Goal: Task Accomplishment & Management: Manage account settings

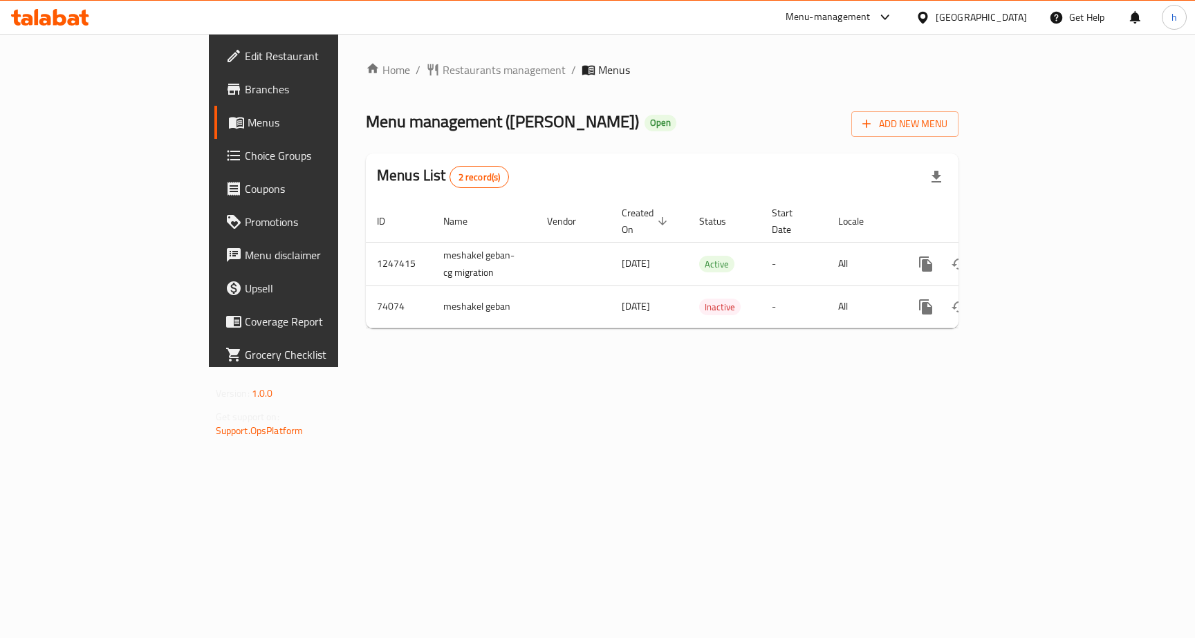
click at [245, 163] on span "Choice Groups" at bounding box center [321, 155] width 153 height 17
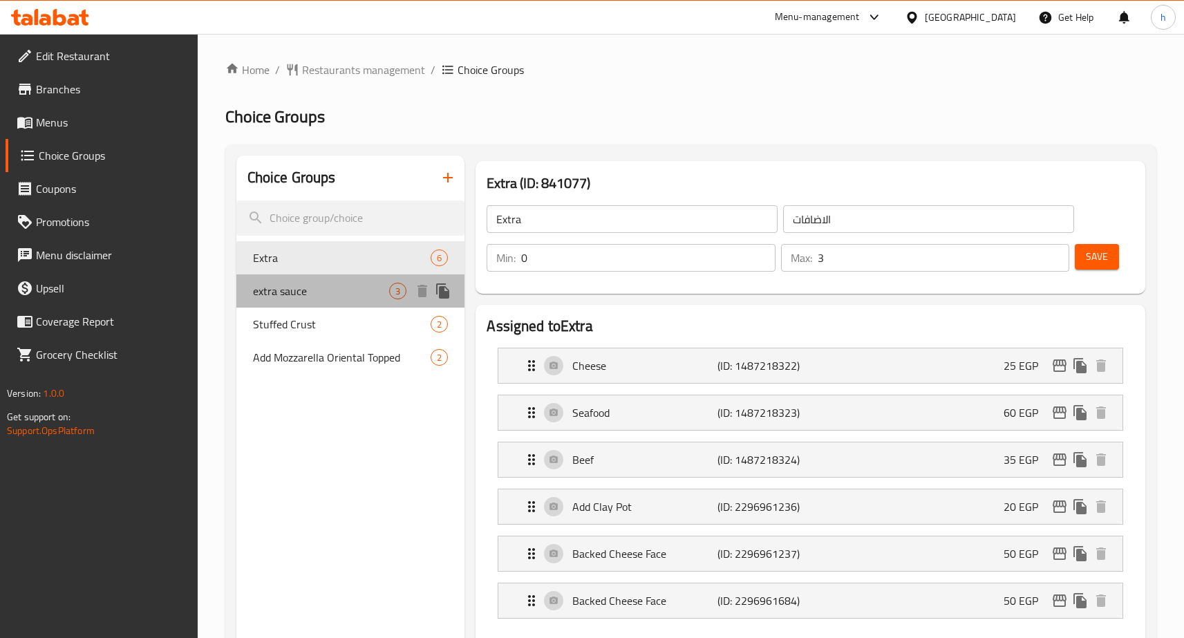
click at [260, 288] on span "extra sauce" at bounding box center [321, 291] width 137 height 17
type input "extra sauce"
type input "اضافه صوص"
type input "1"
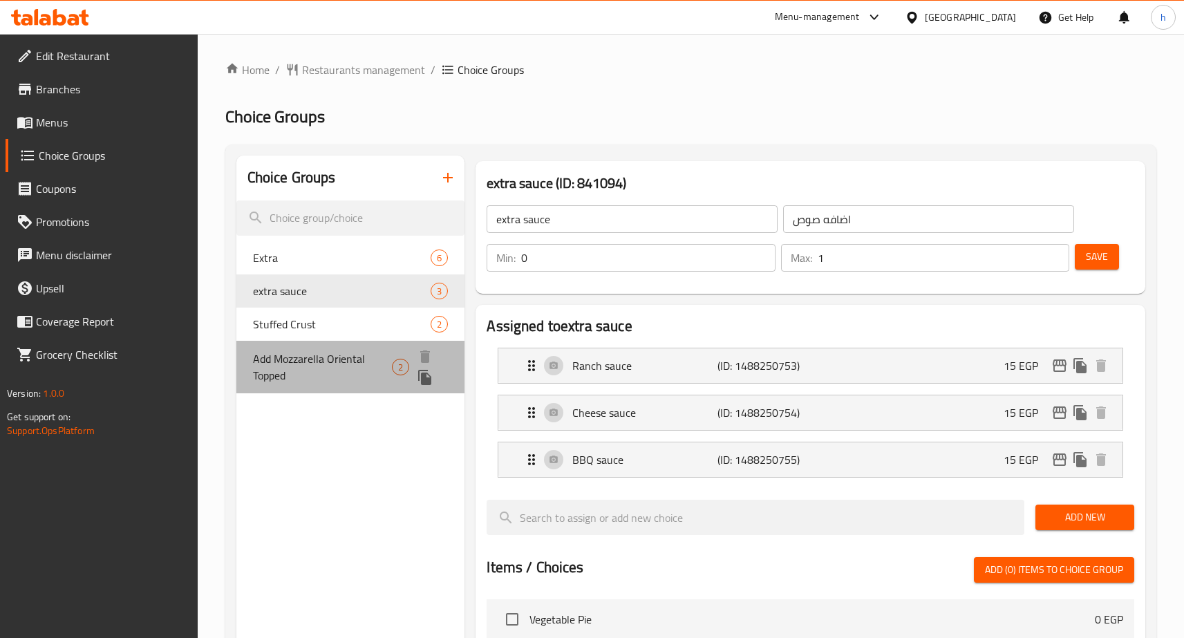
click at [320, 351] on span "Add Mozzarella Oriental Topped" at bounding box center [322, 367] width 139 height 33
type input "Add Mozzarella Oriental Topped"
type input "اضافه موزاريلا وش شرقى"
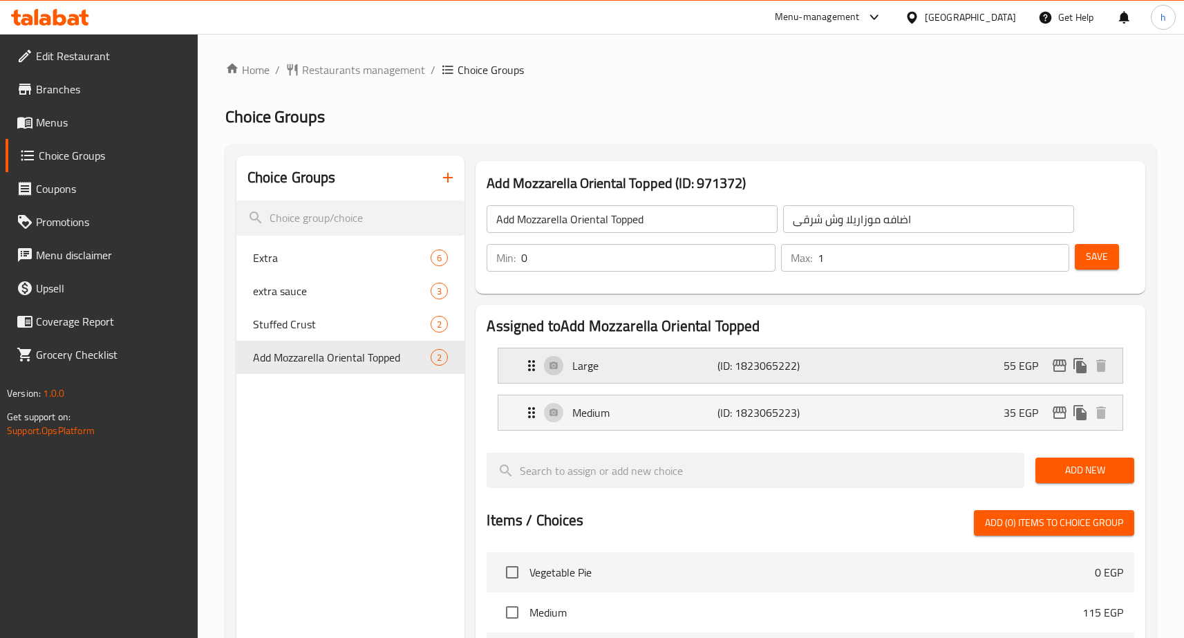
click at [626, 377] on div "Large (ID: 1823065222) 55 EGP" at bounding box center [814, 365] width 583 height 35
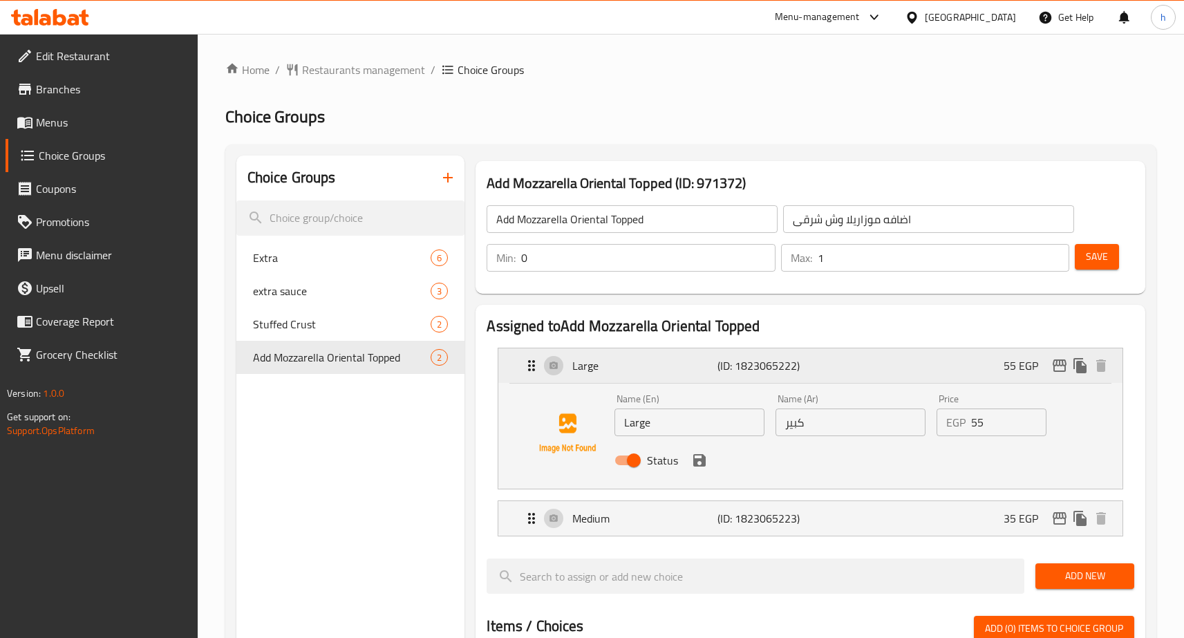
click at [620, 376] on div "Large (ID: 1823065222) 55 EGP" at bounding box center [814, 365] width 583 height 35
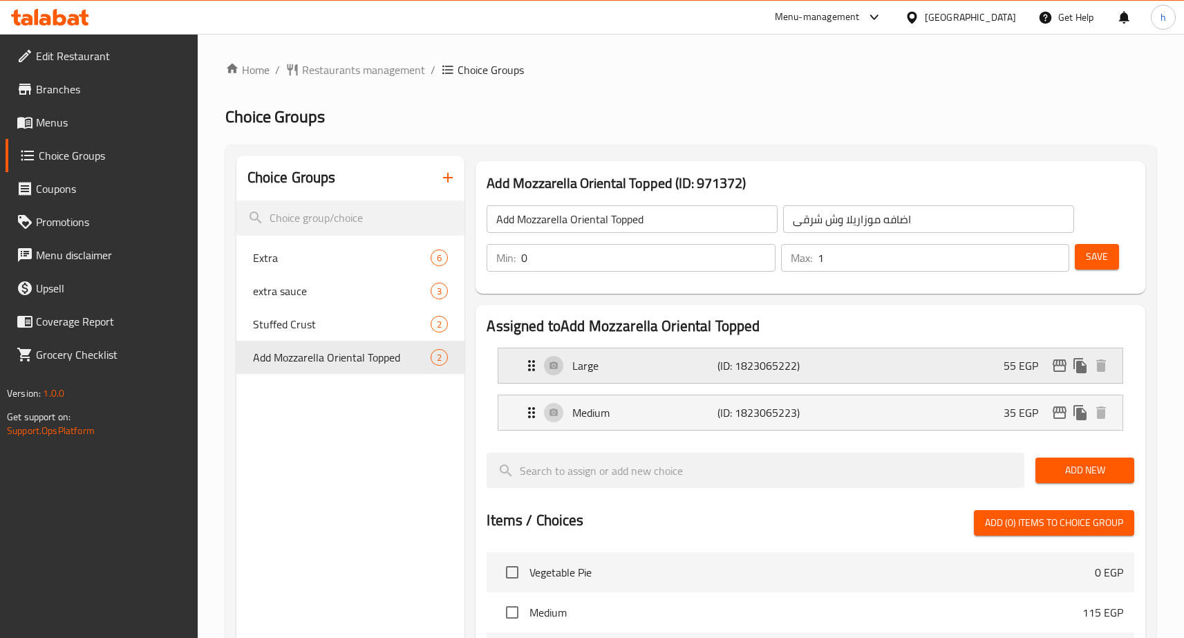
click at [618, 375] on div "Large (ID: 1823065222) 55 EGP" at bounding box center [814, 365] width 583 height 35
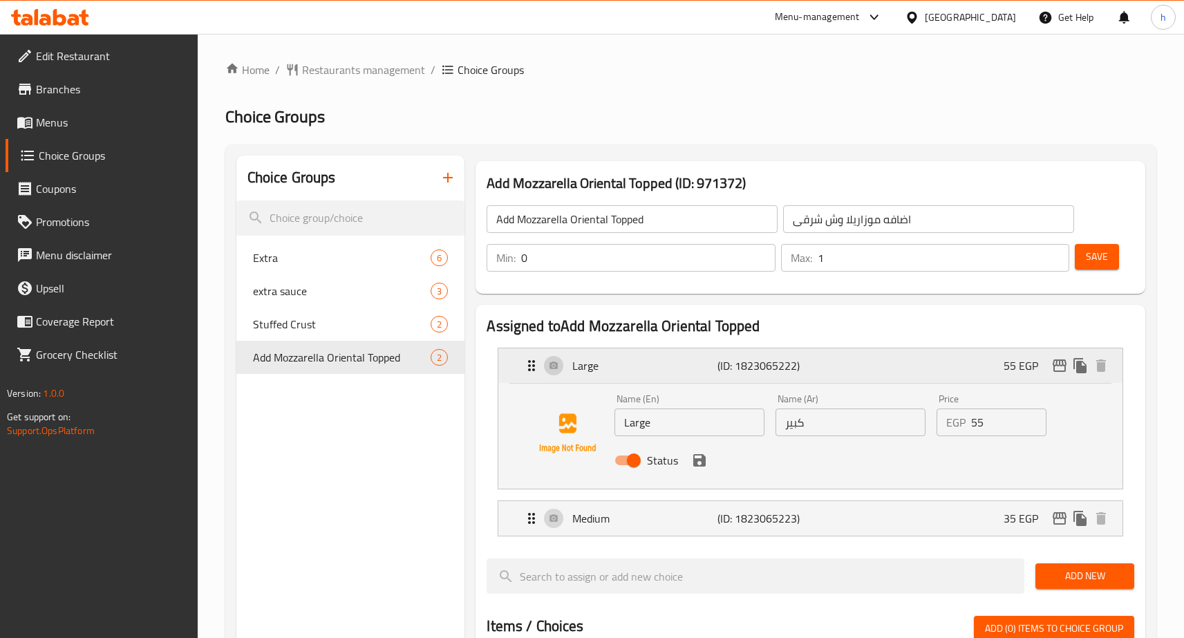
click at [621, 382] on div "Large (ID: 1823065222) 55 EGP" at bounding box center [814, 365] width 583 height 35
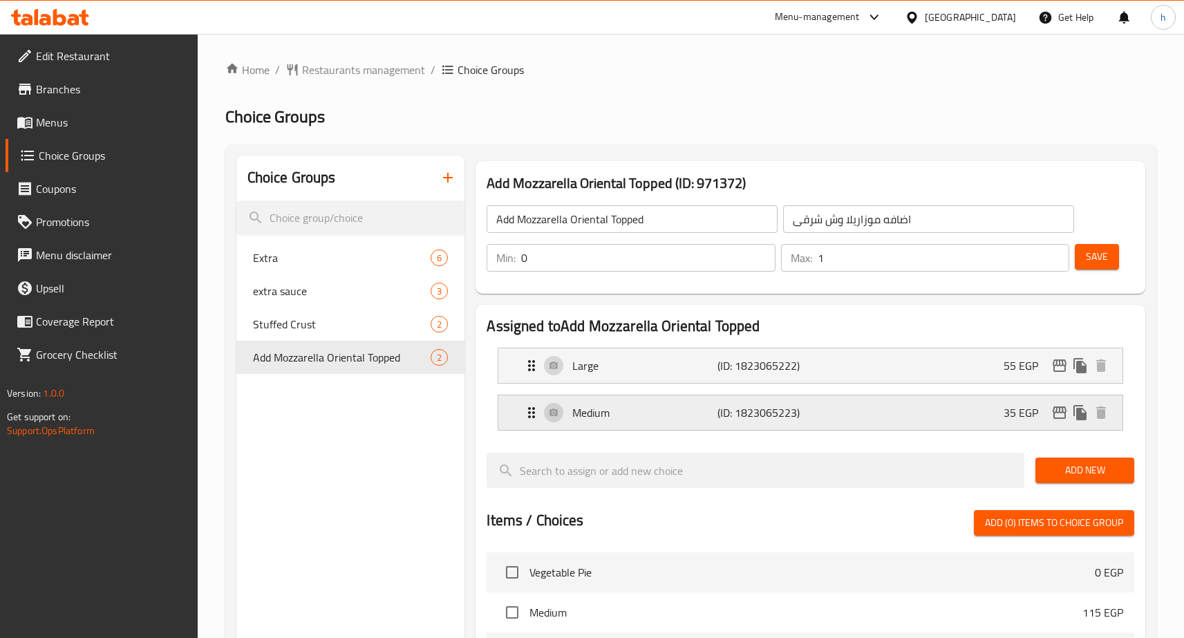
click at [669, 418] on p "Medium" at bounding box center [645, 412] width 145 height 17
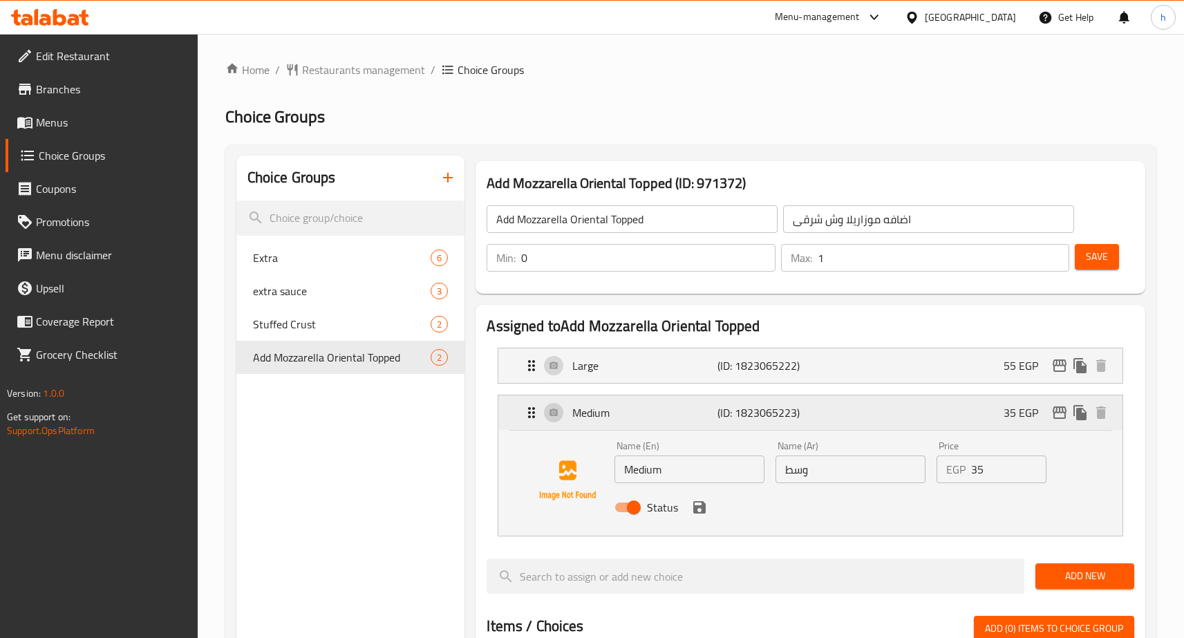
click at [668, 418] on p "Medium" at bounding box center [645, 412] width 145 height 17
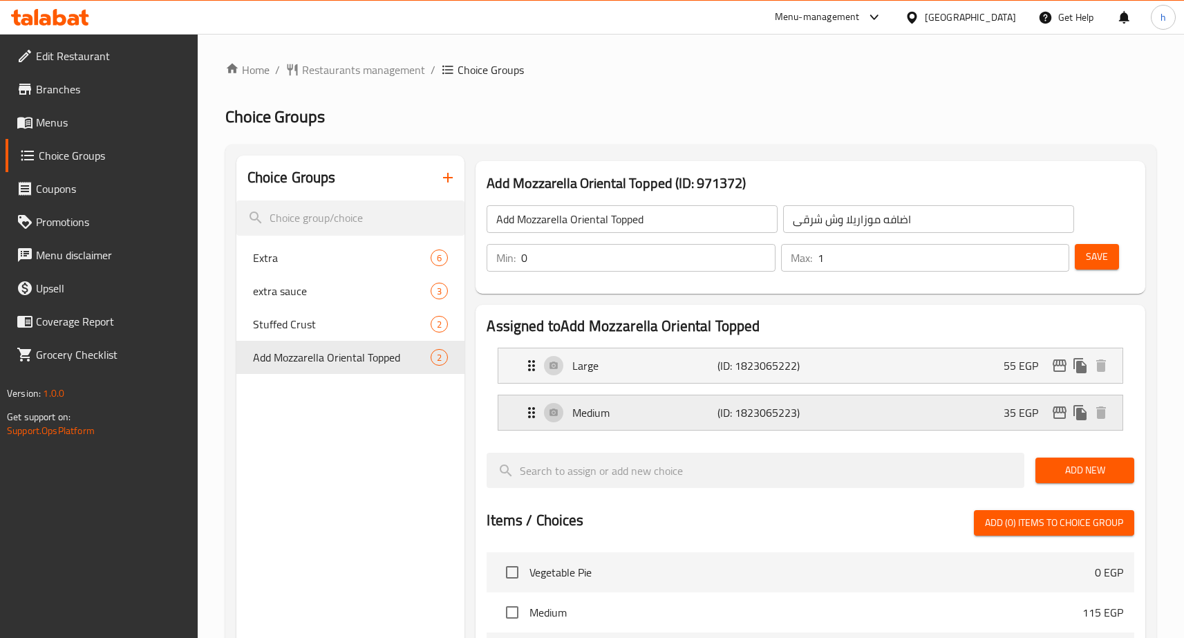
click at [668, 413] on p "Medium" at bounding box center [645, 412] width 145 height 17
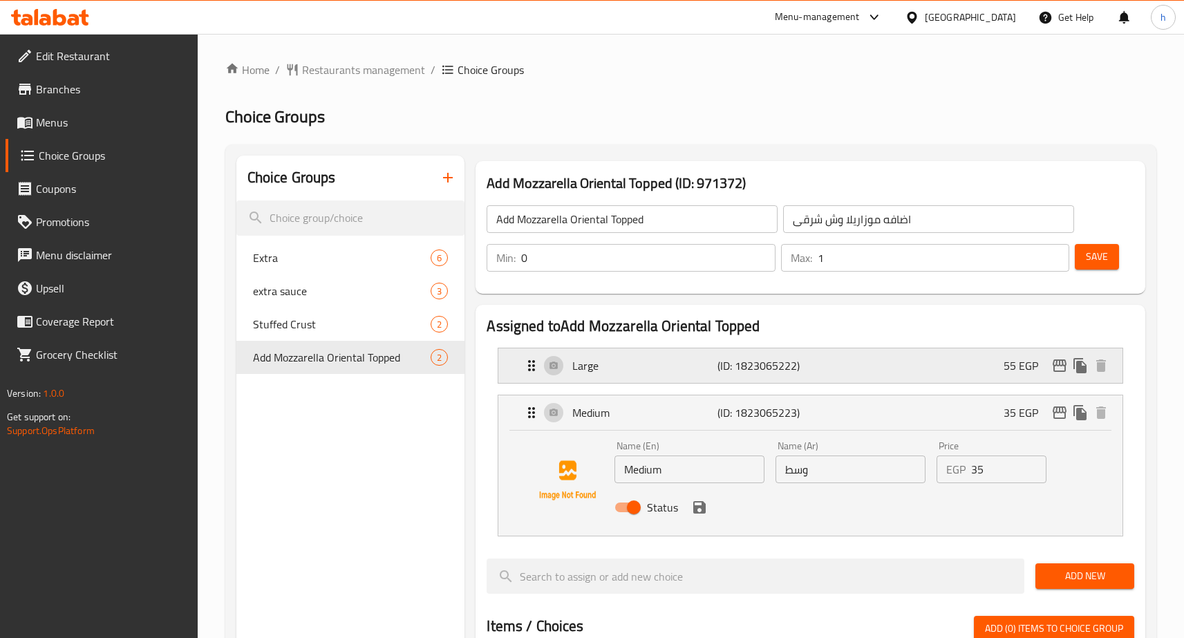
click at [658, 371] on p "Large" at bounding box center [645, 365] width 145 height 17
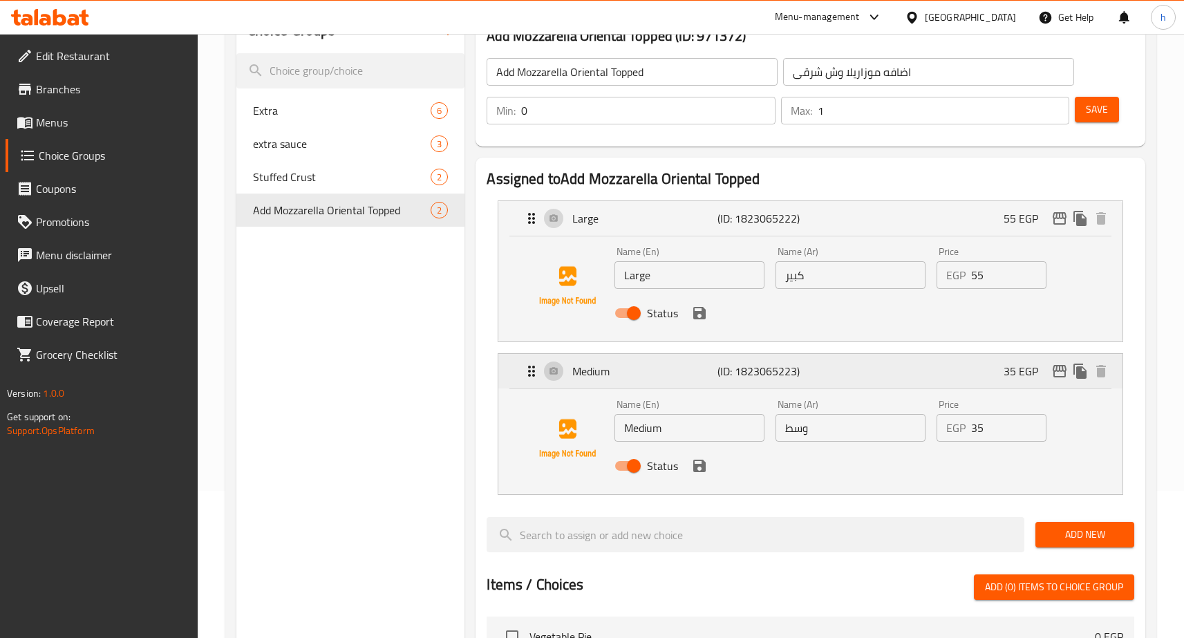
scroll to position [138, 0]
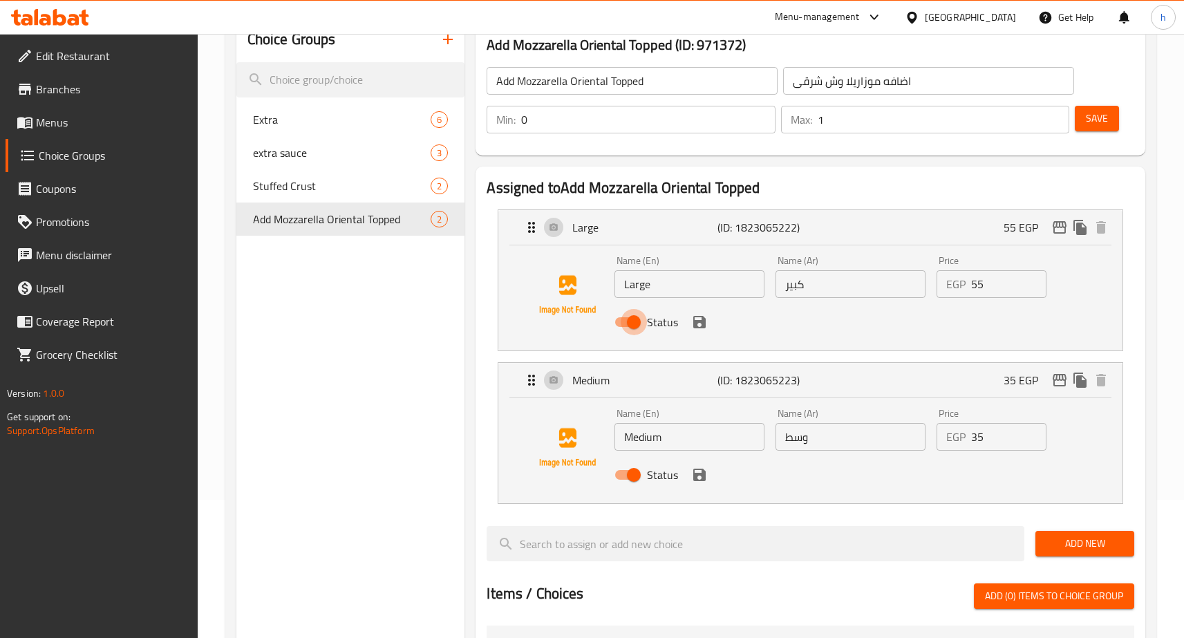
click at [627, 327] on input "Status" at bounding box center [634, 322] width 79 height 26
click at [627, 327] on input "Status" at bounding box center [620, 322] width 79 height 26
checkbox input "true"
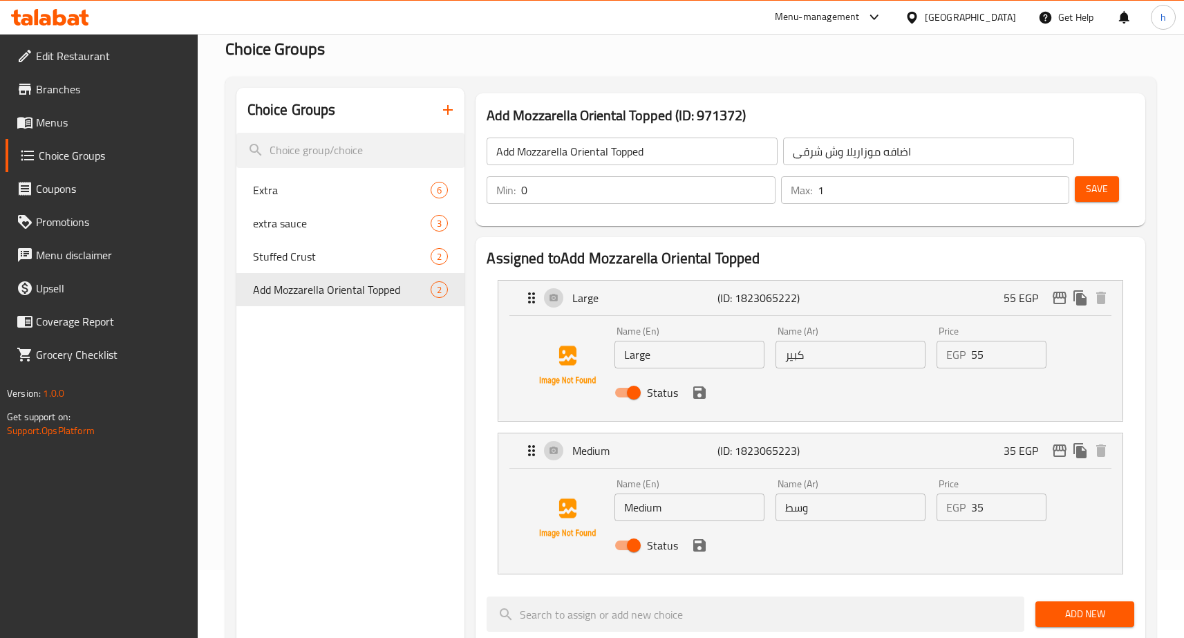
scroll to position [0, 0]
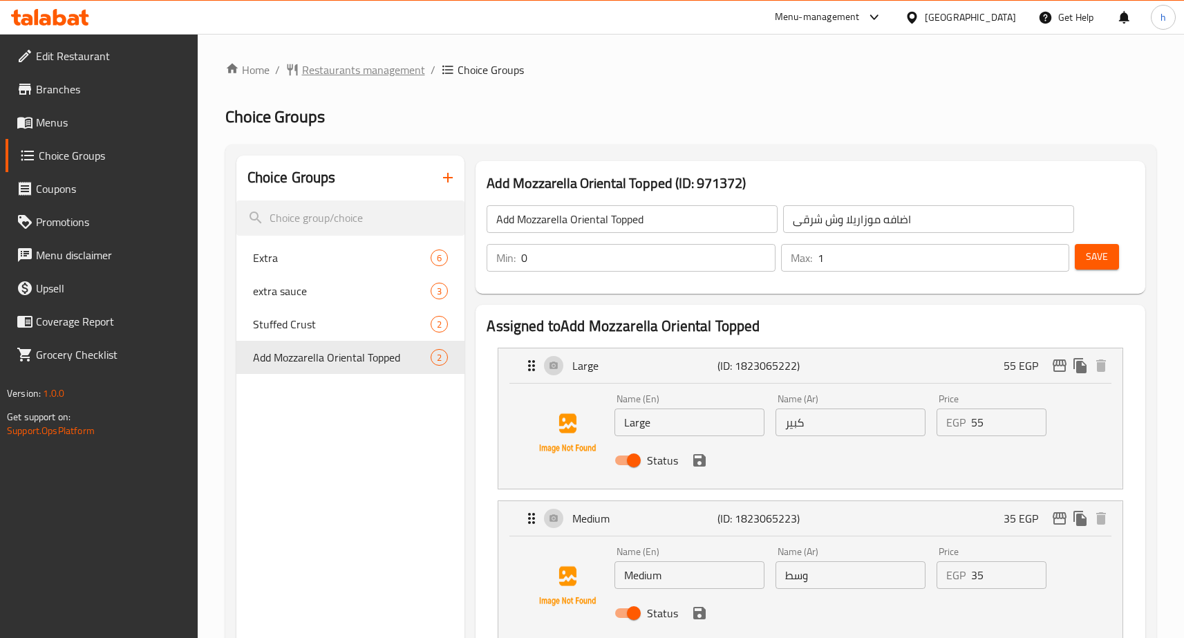
click at [357, 68] on span "Restaurants management" at bounding box center [363, 70] width 123 height 17
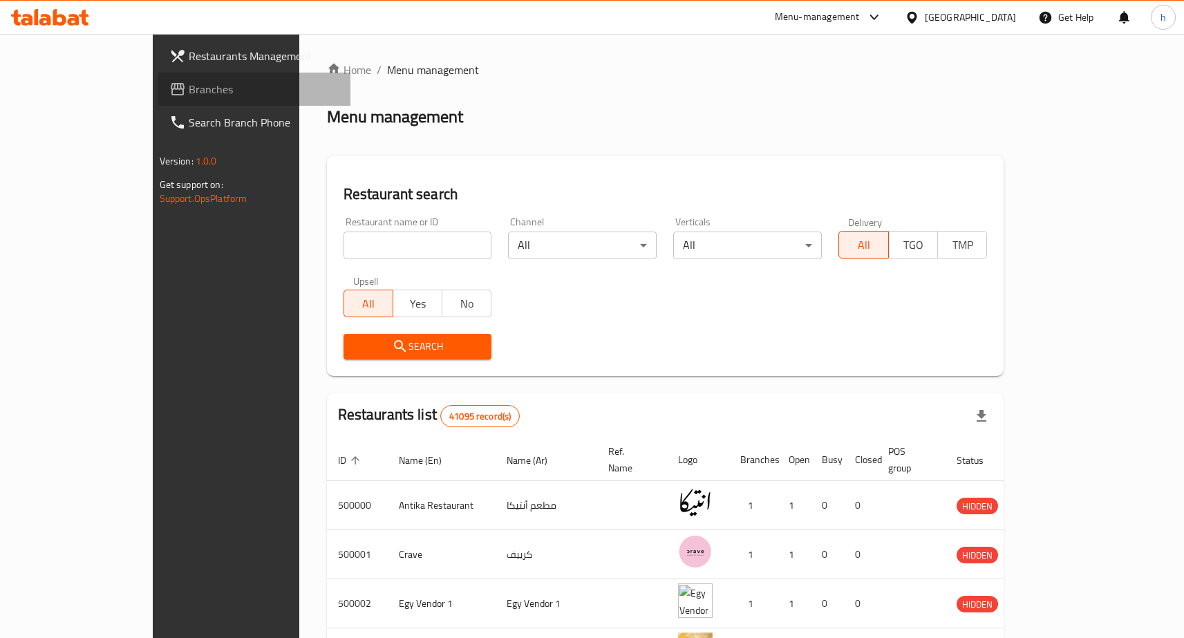
click at [189, 90] on span "Branches" at bounding box center [264, 89] width 151 height 17
